Goal: Find specific page/section: Find specific page/section

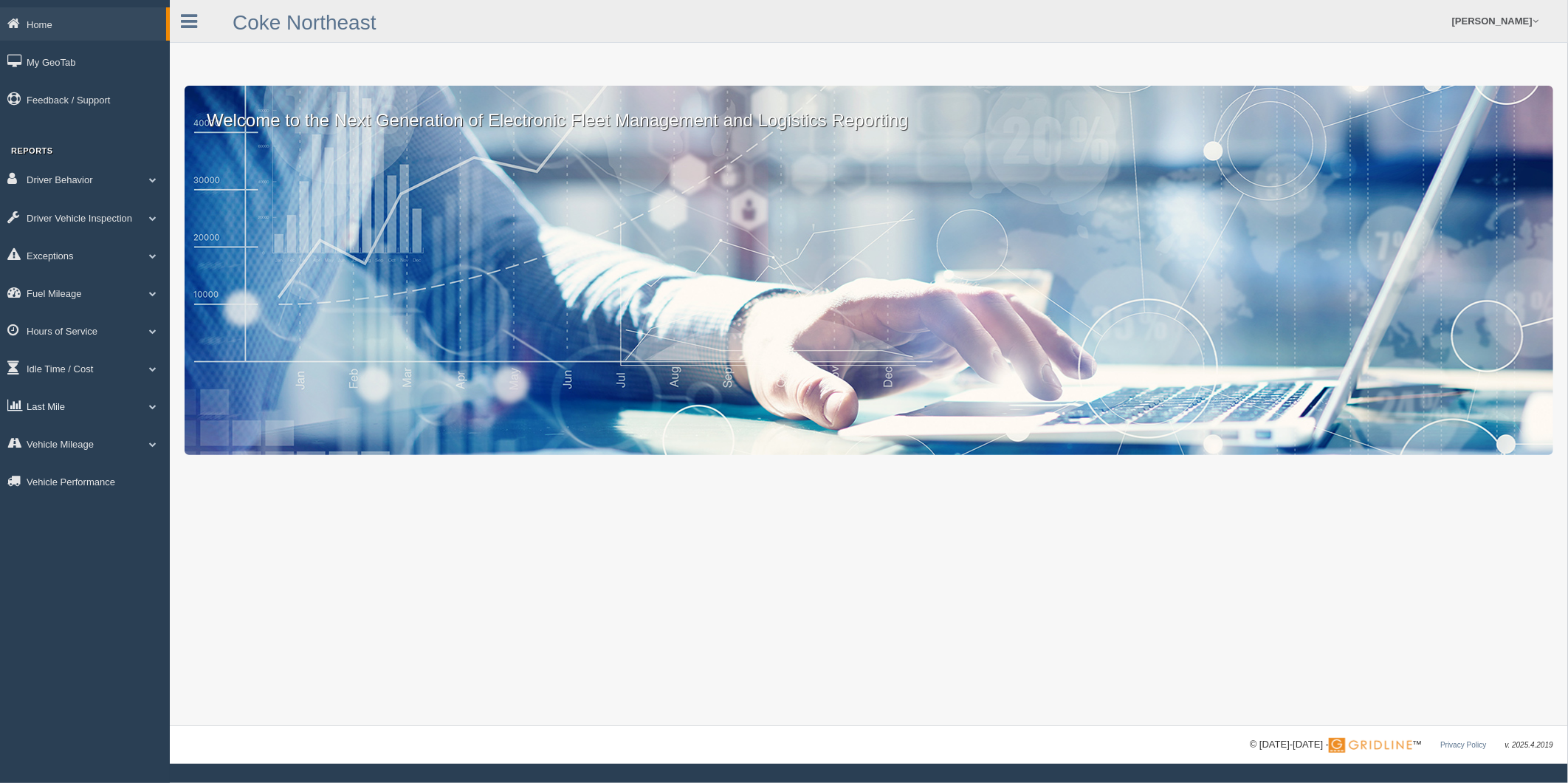
click at [79, 419] on link "Last Mile" at bounding box center [85, 406] width 170 height 33
click at [113, 453] on link "Planned Vs Actual" at bounding box center [97, 440] width 140 height 27
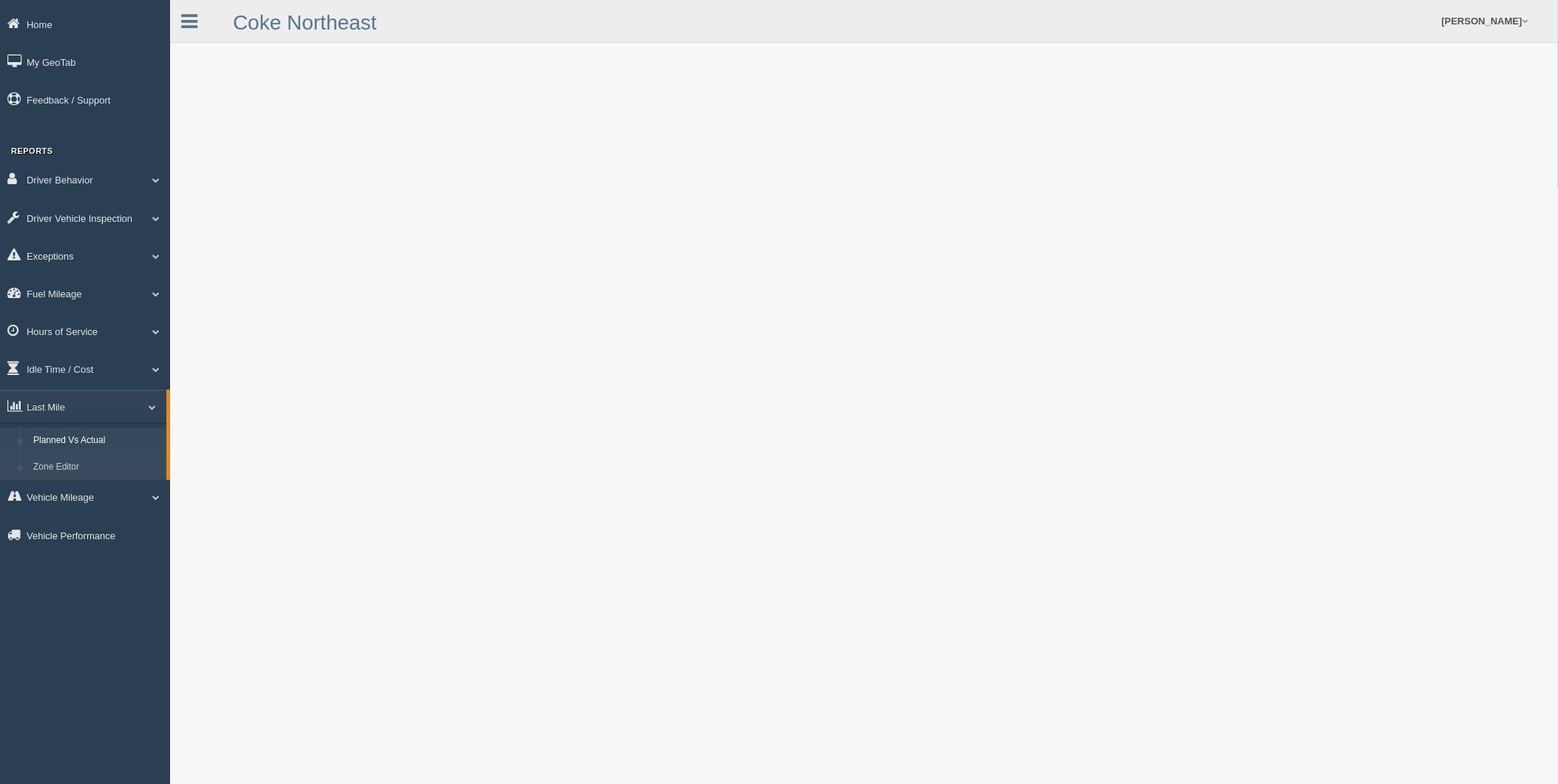
click at [57, 471] on link "Zone Editor" at bounding box center [97, 467] width 140 height 27
